Goal: Answer question/provide support

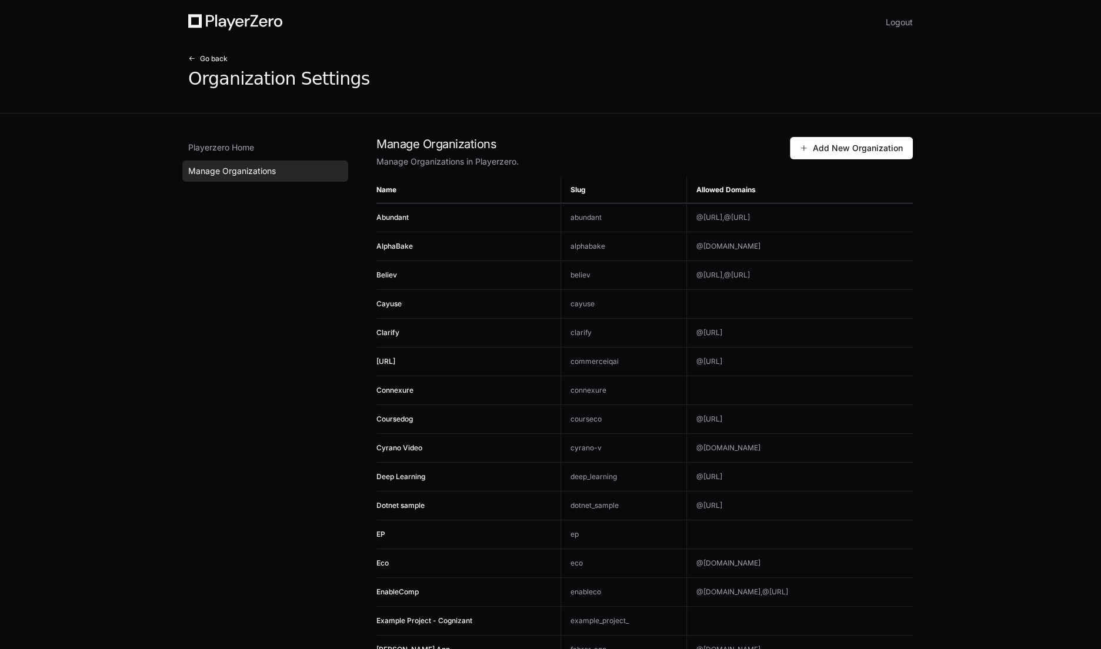
click at [205, 60] on span "Go back" at bounding box center [214, 58] width 28 height 9
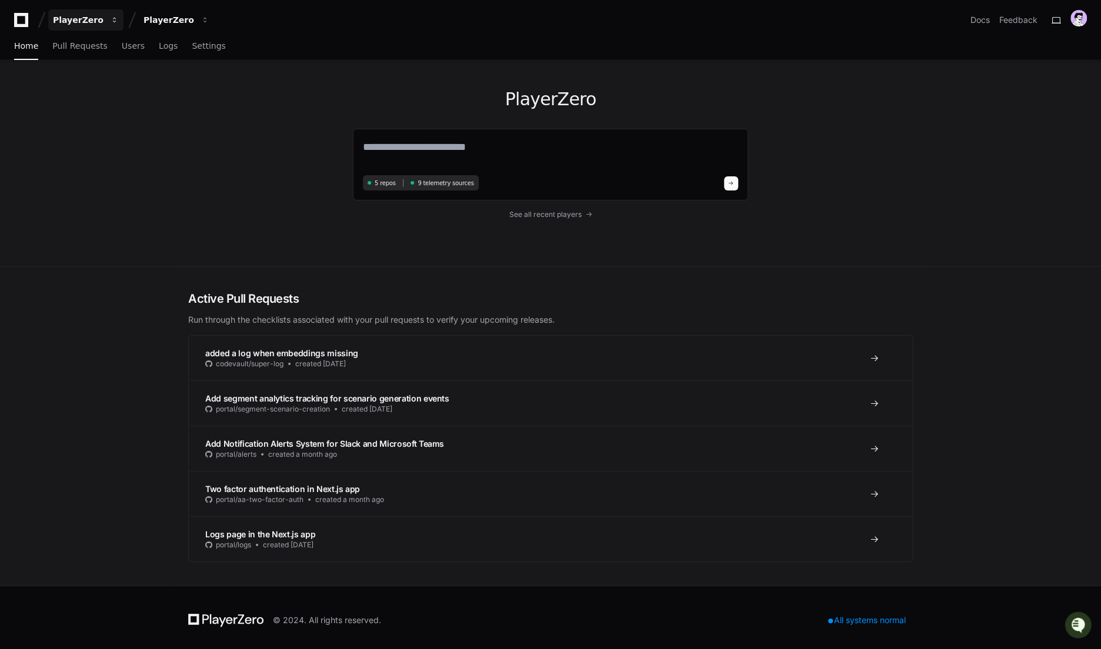
click at [75, 19] on div "PlayerZero" at bounding box center [78, 20] width 51 height 12
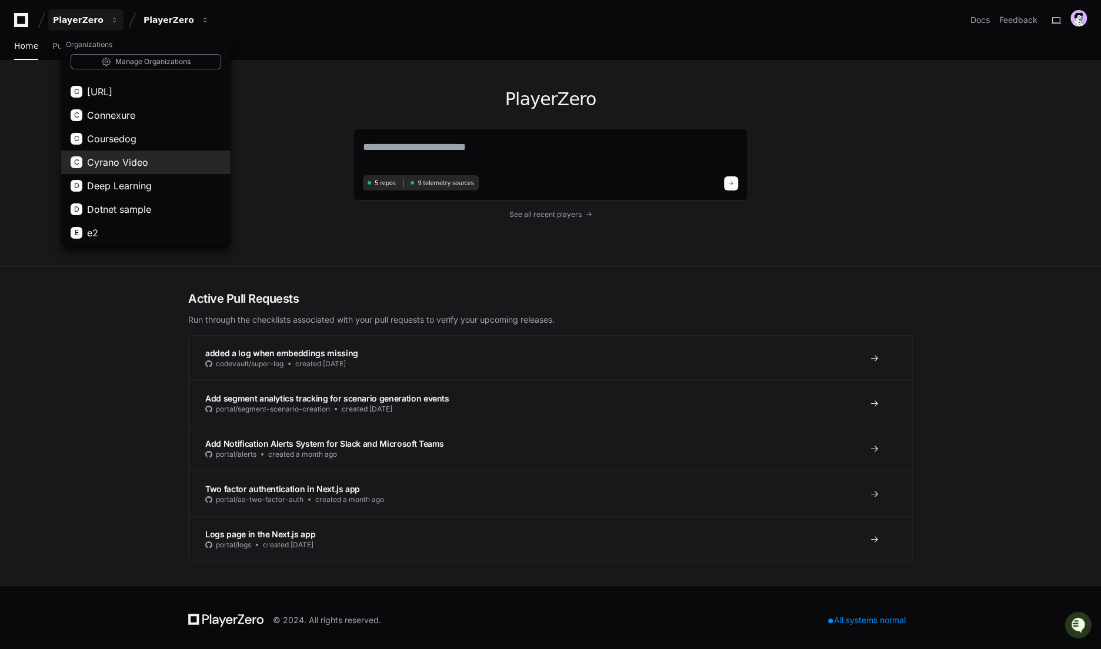
scroll to position [136, 0]
click at [141, 111] on button "C Connexure" at bounding box center [145, 115] width 169 height 24
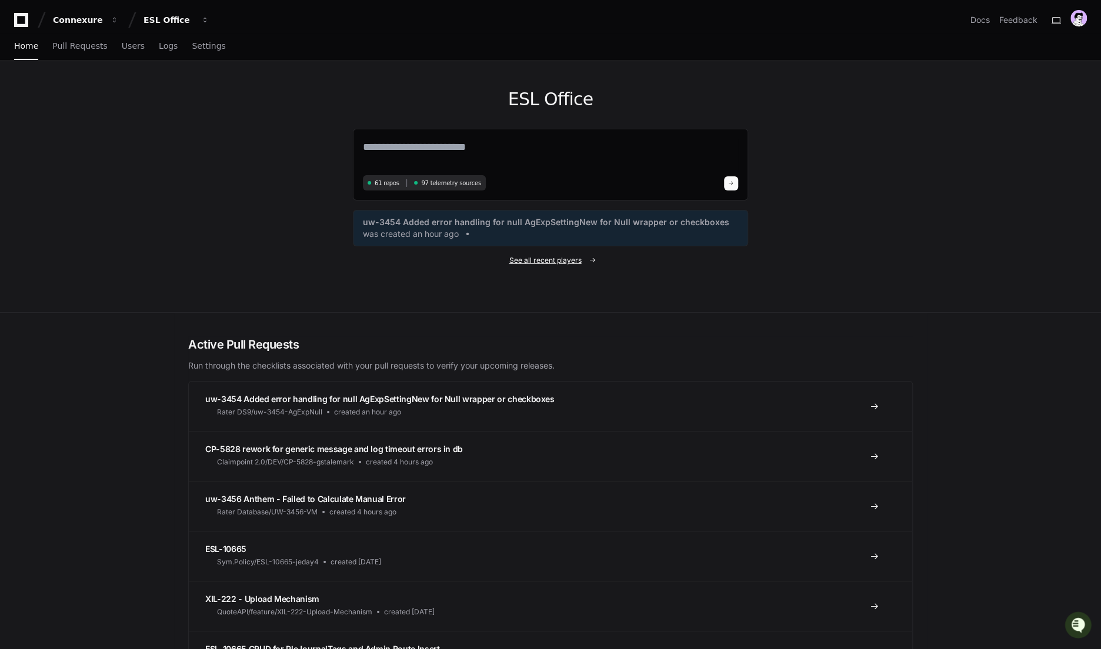
click at [551, 257] on span "See all recent players" at bounding box center [545, 260] width 72 height 9
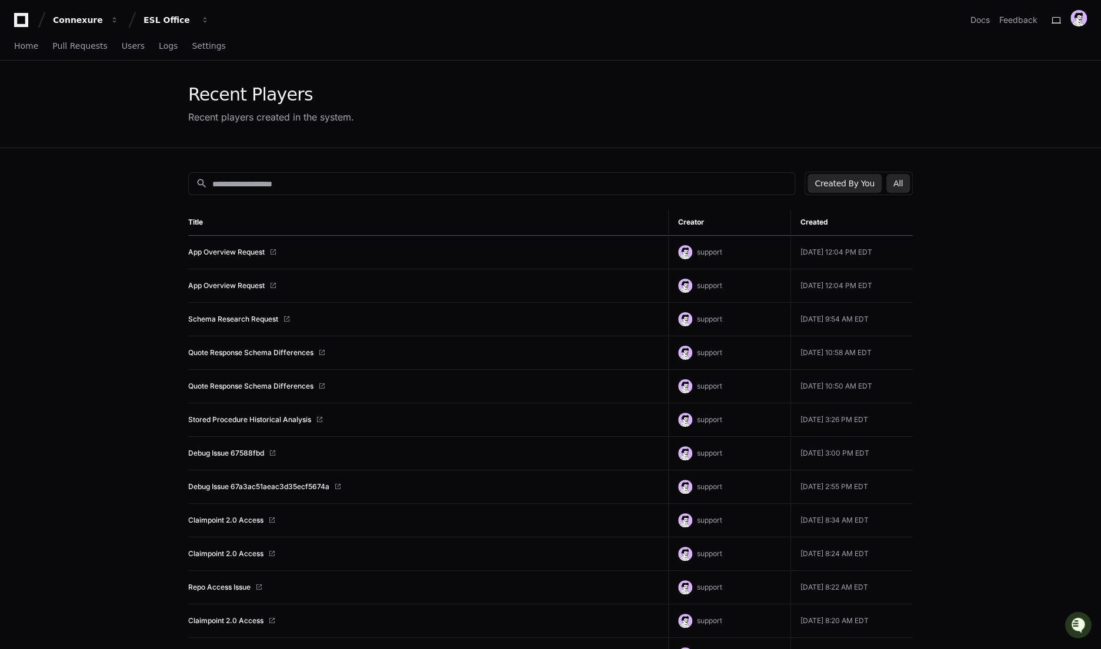
click at [899, 181] on button "All" at bounding box center [898, 183] width 24 height 19
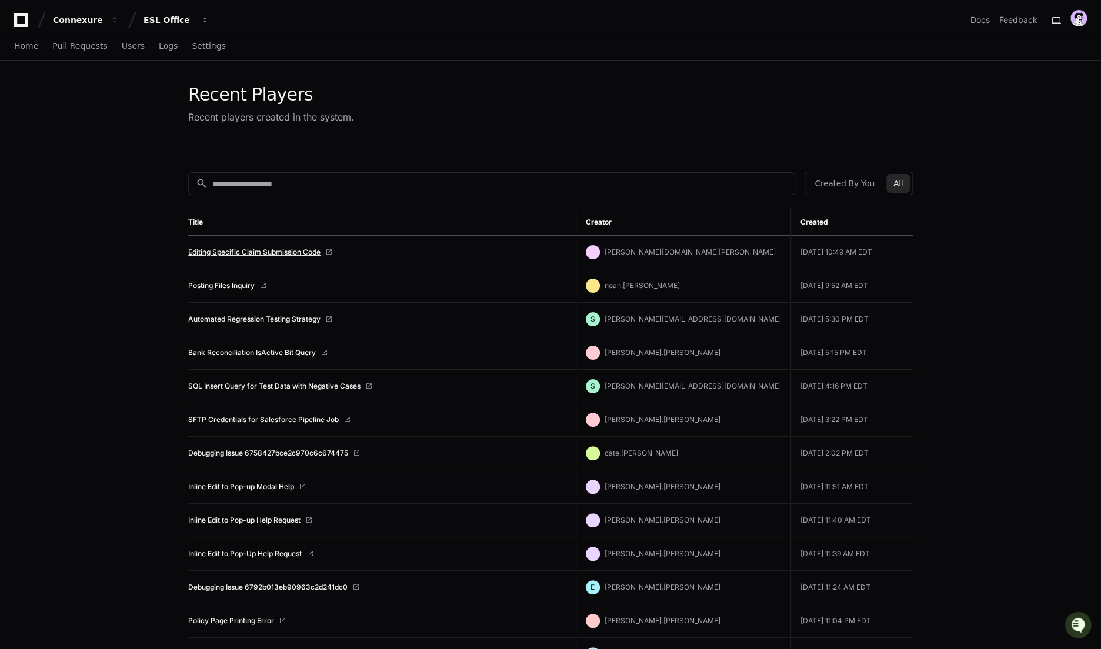
click at [235, 255] on link "Editing Specific Claim Submission Code" at bounding box center [254, 252] width 132 height 9
click at [232, 284] on link "Posting Files Inquiry" at bounding box center [221, 285] width 66 height 9
click at [247, 283] on link "Posting Files Inquiry" at bounding box center [221, 285] width 66 height 9
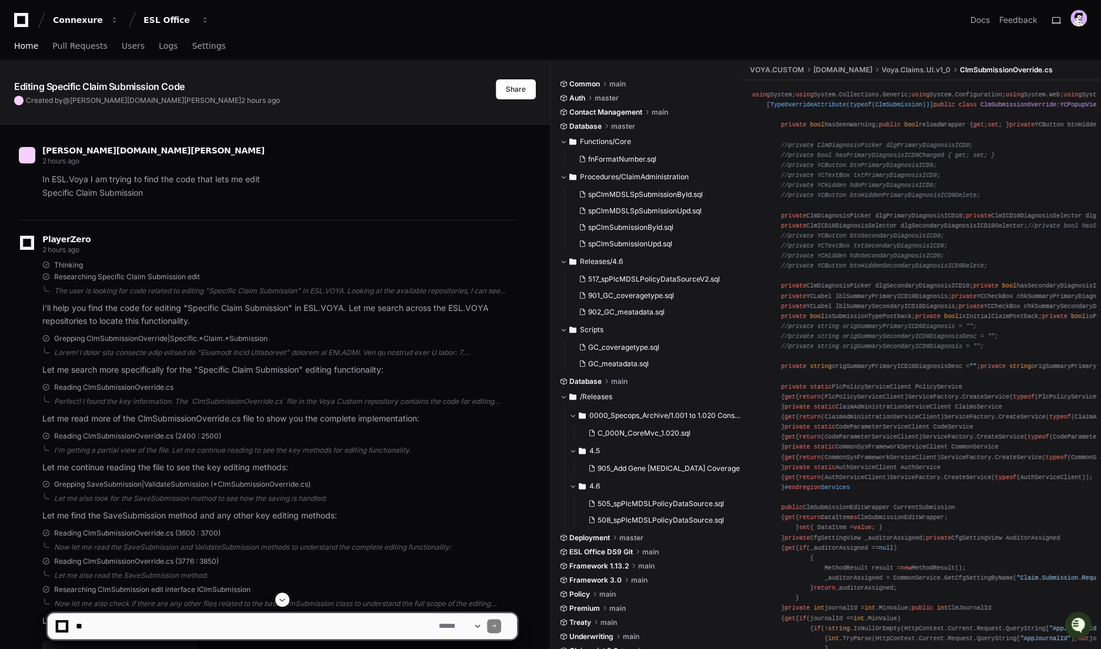
drag, startPoint x: 34, startPoint y: 49, endPoint x: 155, endPoint y: 188, distance: 183.7
click at [34, 49] on span "Home" at bounding box center [26, 45] width 24 height 7
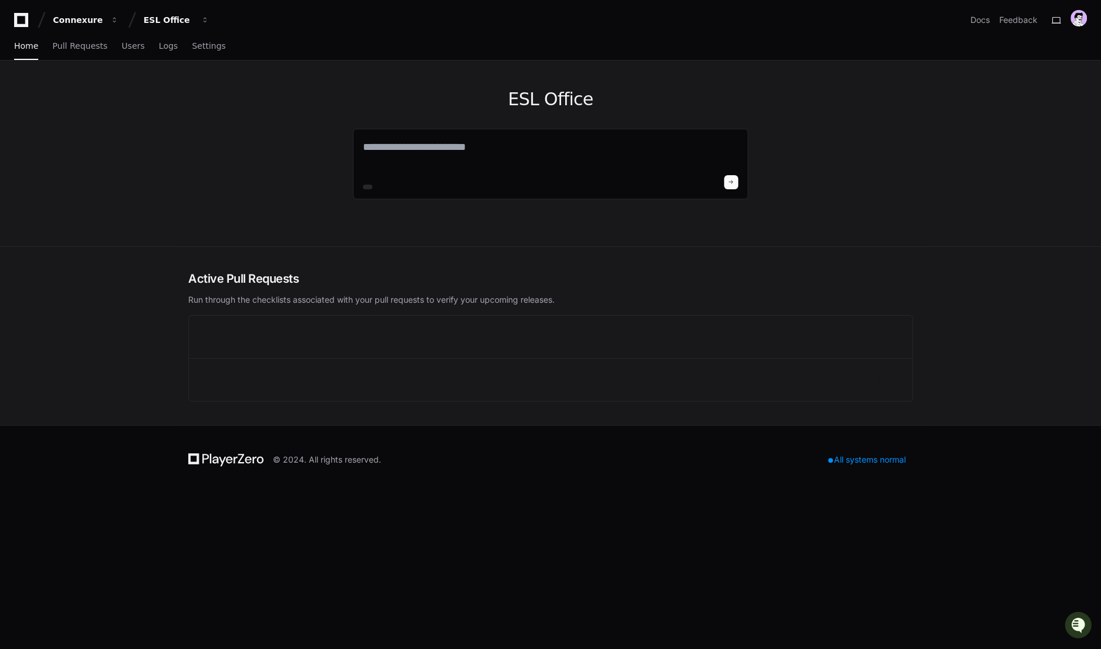
click at [153, 180] on div "ESL Office" at bounding box center [550, 154] width 1101 height 186
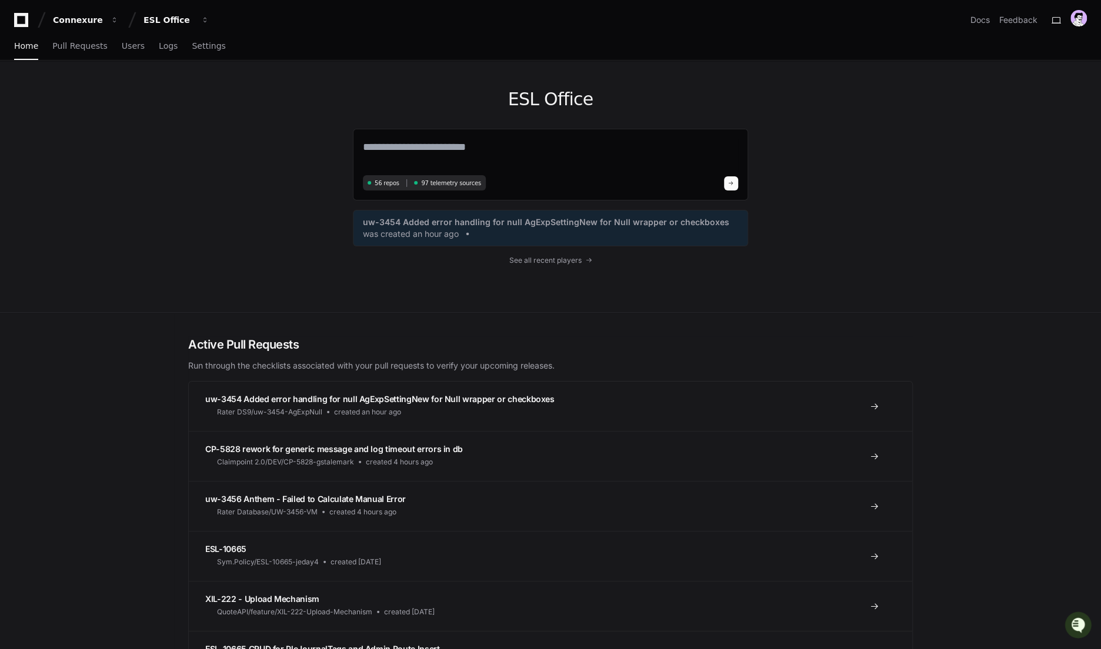
click at [153, 180] on div "ESL Office 56 repos 97 telemetry sources uw-3454 Added error handling for null …" at bounding box center [550, 187] width 1101 height 252
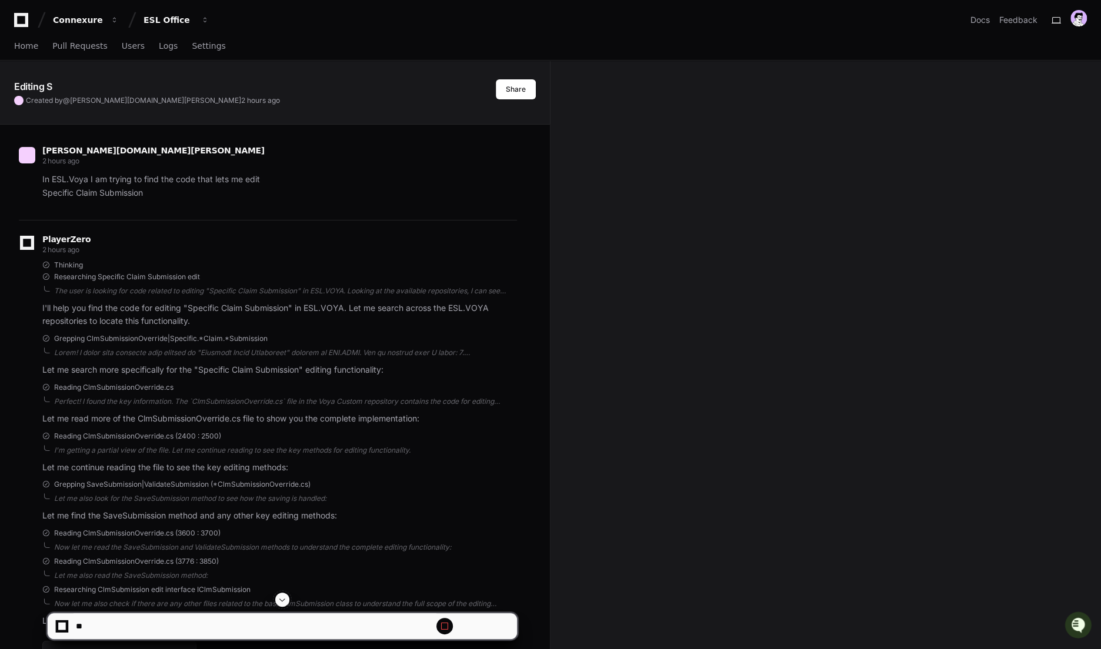
click at [56, 185] on p "In ESL.Voya I am trying to find the code that lets me edit Specific Claim Submi…" at bounding box center [279, 186] width 474 height 27
click at [28, 42] on span "Home" at bounding box center [26, 45] width 24 height 7
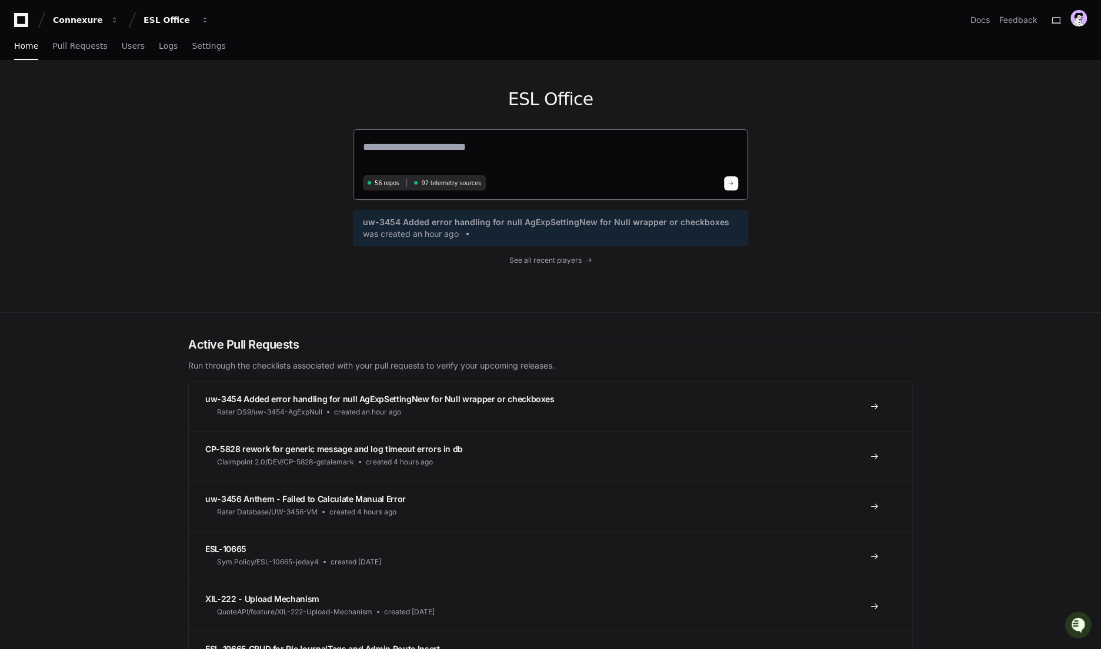
paste textarea "**********"
type textarea "**********"
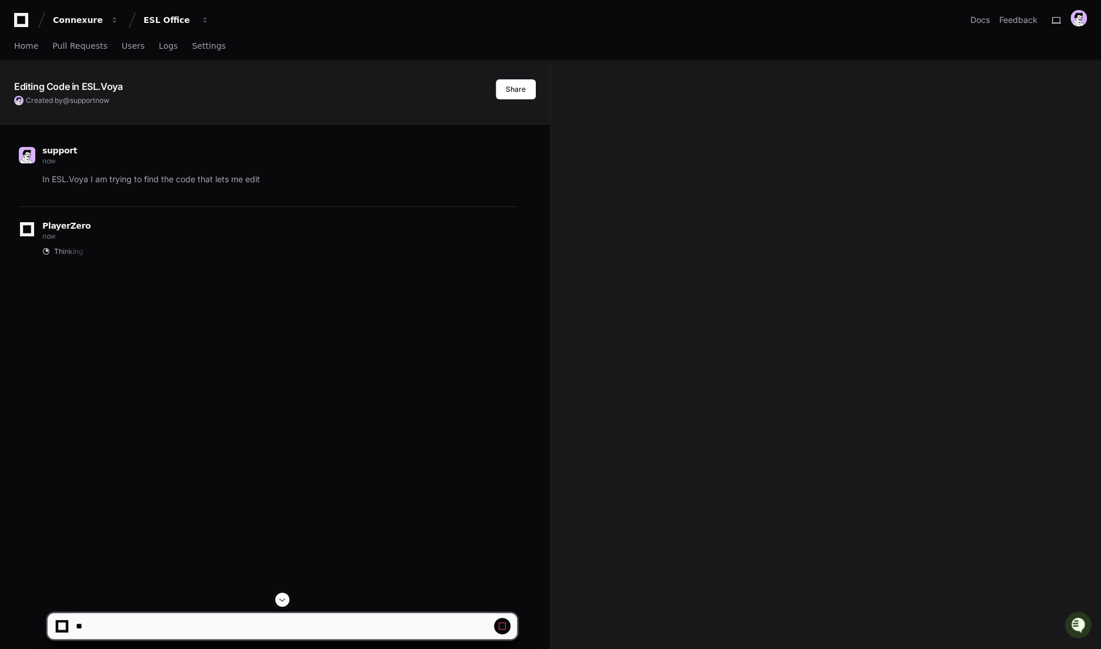
click at [44, 182] on p "In ESL.Voya I am trying to find the code that lets me edit" at bounding box center [279, 180] width 474 height 14
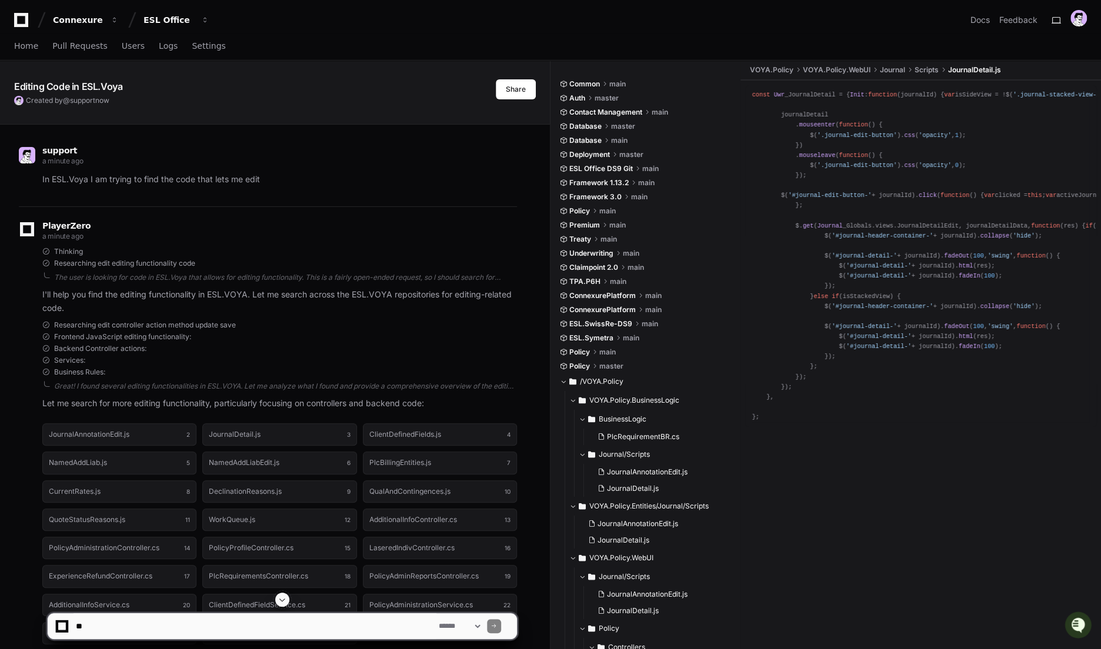
click at [46, 180] on p "In ESL.Voya I am trying to find the code that lets me edit" at bounding box center [279, 180] width 474 height 14
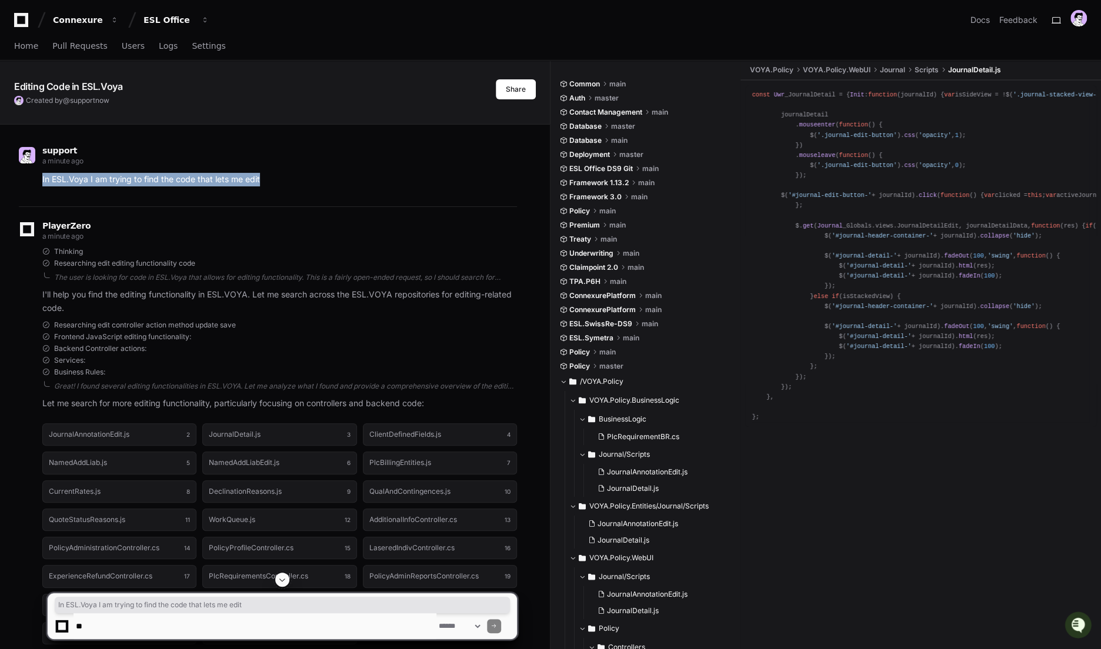
drag, startPoint x: 46, startPoint y: 180, endPoint x: 260, endPoint y: 178, distance: 214.6
click at [260, 178] on p "In ESL.Voya I am trying to find the code that lets me edit" at bounding box center [279, 180] width 474 height 14
copy p "In ESL.Voya I am trying to find the code that lets me edit"
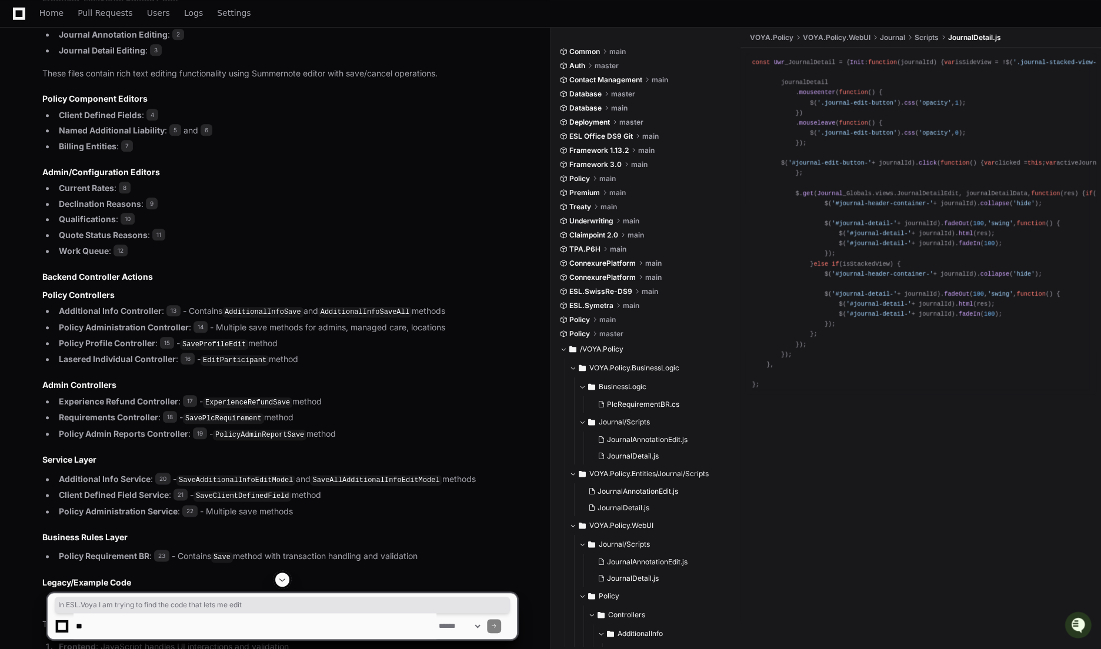
scroll to position [795, 0]
